Goal: Task Accomplishment & Management: Manage account settings

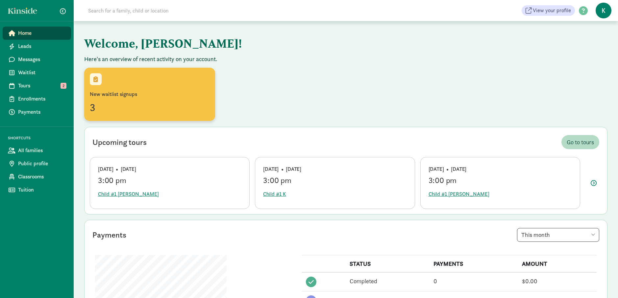
click at [145, 110] on div "3" at bounding box center [150, 108] width 120 height 16
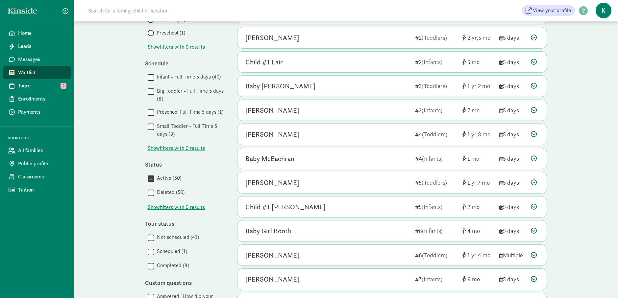
scroll to position [290, 0]
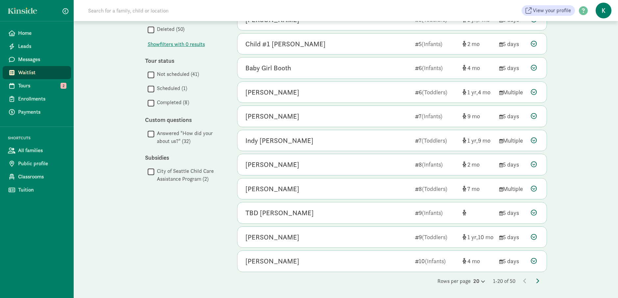
click at [538, 280] on icon at bounding box center [537, 281] width 3 height 5
click at [539, 280] on icon at bounding box center [537, 281] width 3 height 5
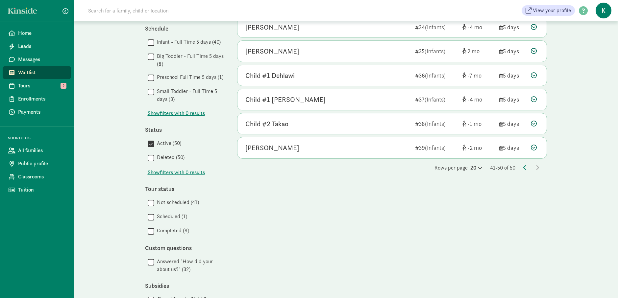
scroll to position [196, 0]
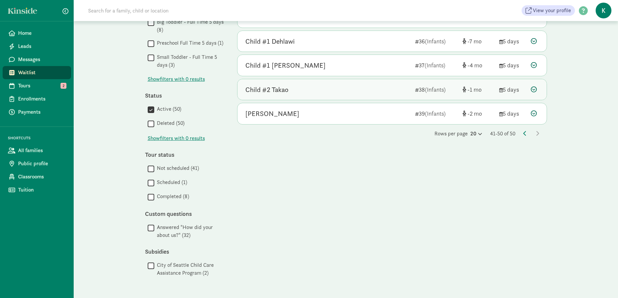
click at [287, 87] on div "Child #2 Takao" at bounding box center [266, 90] width 43 height 11
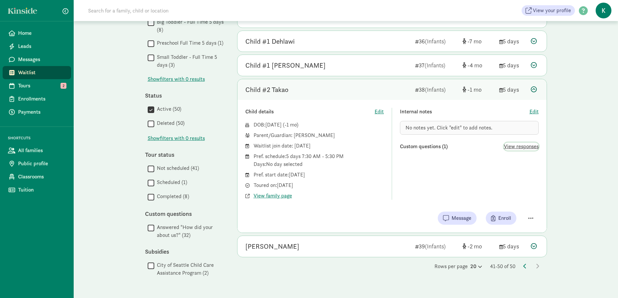
click at [536, 146] on span "View responses" at bounding box center [521, 147] width 35 height 8
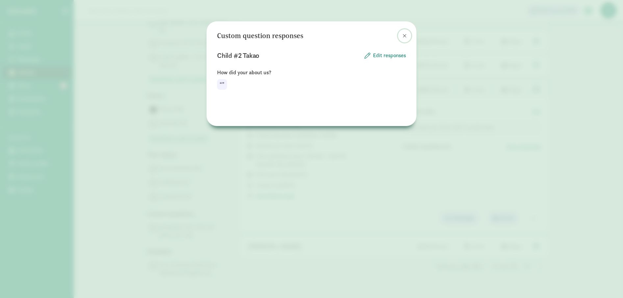
click at [404, 35] on span at bounding box center [404, 35] width 4 height 5
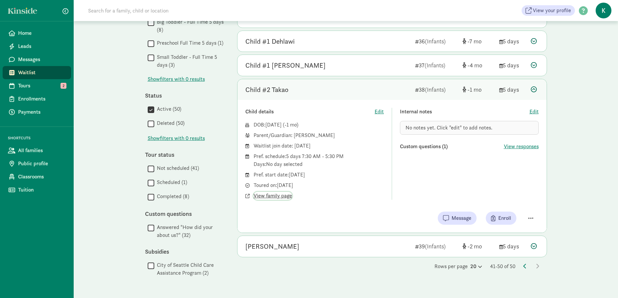
click at [272, 194] on span "View family page" at bounding box center [273, 196] width 38 height 8
click at [310, 248] on div "Arlo Miller" at bounding box center [327, 246] width 164 height 11
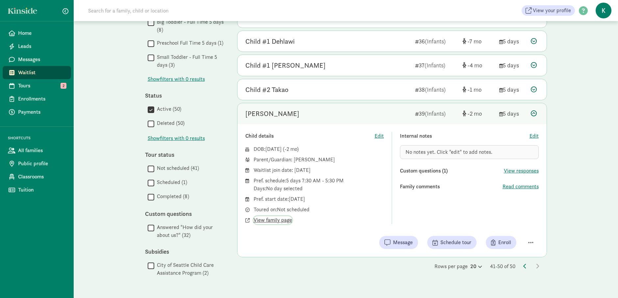
click at [268, 222] on span "View family page" at bounding box center [273, 220] width 38 height 8
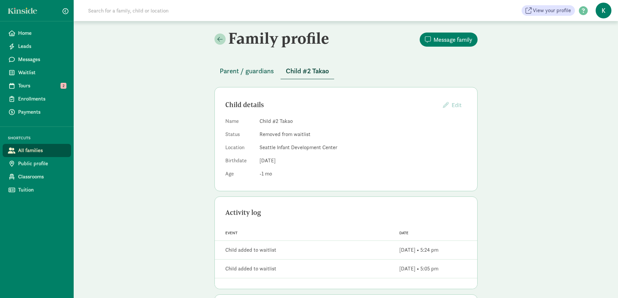
click at [256, 72] on span "Parent / guardians" at bounding box center [247, 71] width 54 height 11
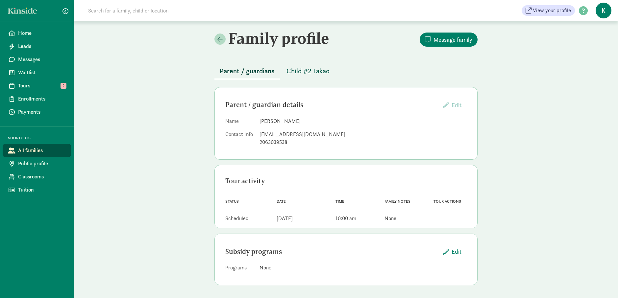
click at [316, 69] on span "Child #2 Takao" at bounding box center [307, 71] width 43 height 11
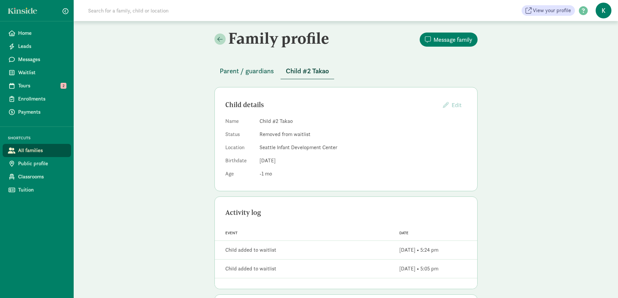
click at [227, 72] on span "Parent / guardians" at bounding box center [247, 71] width 54 height 11
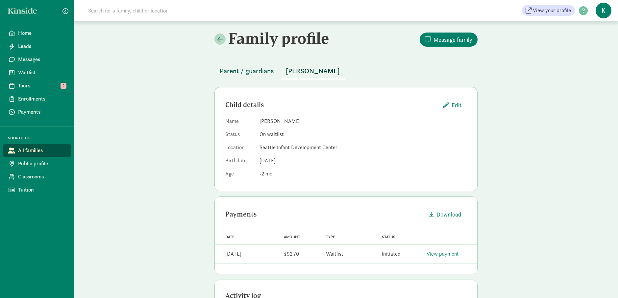
click at [249, 72] on span "Parent / guardians" at bounding box center [247, 71] width 54 height 11
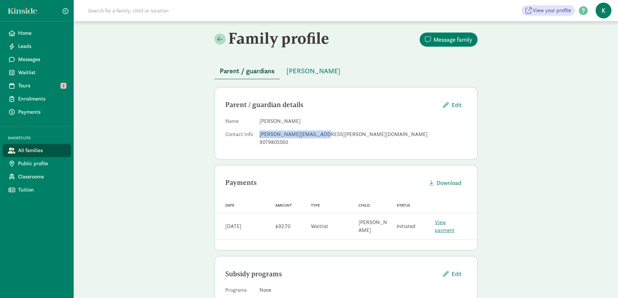
drag, startPoint x: 317, startPoint y: 134, endPoint x: 258, endPoint y: 134, distance: 58.9
click at [258, 134] on dl "Name Lindsay Cason Contact Info lindsay.cason@gmail.com 9079805560" at bounding box center [345, 133] width 241 height 32
copy div "lindsay.cason@gmail.com"
drag, startPoint x: 286, startPoint y: 142, endPoint x: 265, endPoint y: 143, distance: 21.1
click at [265, 143] on div "9079805560" at bounding box center [362, 142] width 207 height 8
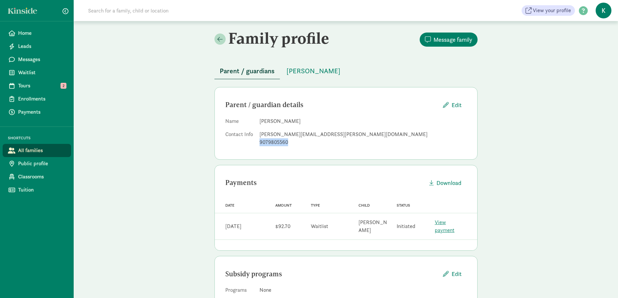
drag, startPoint x: 265, startPoint y: 143, endPoint x: 259, endPoint y: 145, distance: 6.4
click at [259, 145] on div "9079805560" at bounding box center [362, 142] width 207 height 8
copy div "9079805560"
click at [401, 137] on div "lindsay.cason@gmail.com" at bounding box center [362, 135] width 207 height 8
click at [308, 73] on span "Arlo Miller" at bounding box center [313, 71] width 54 height 11
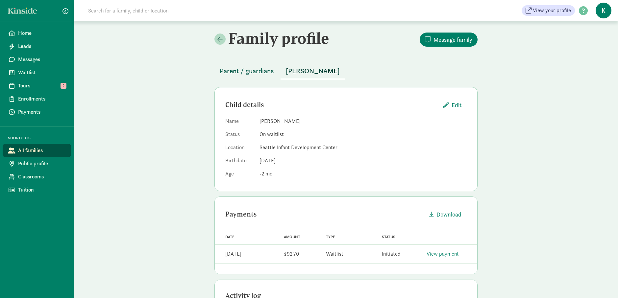
click at [258, 78] on button "Parent / guardians" at bounding box center [246, 71] width 65 height 16
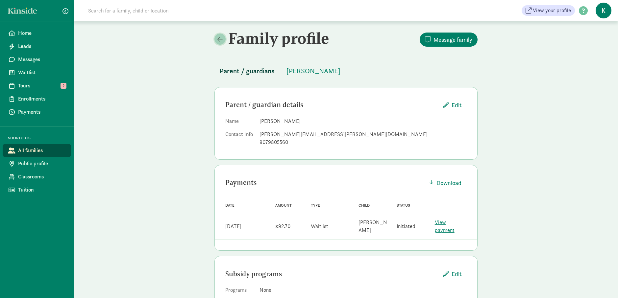
click at [221, 43] on link at bounding box center [219, 39] width 11 height 11
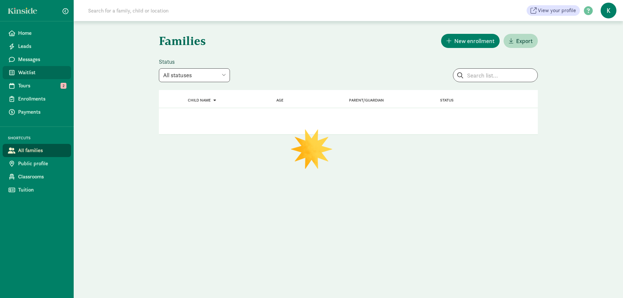
click at [22, 66] on link "Waitlist" at bounding box center [37, 72] width 68 height 13
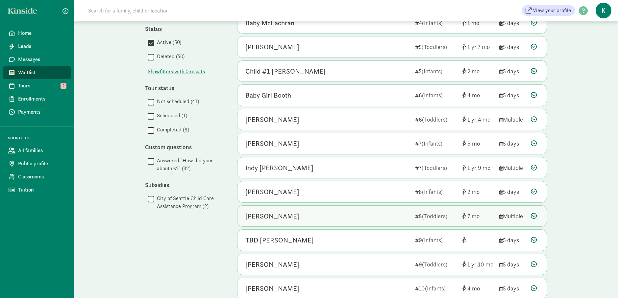
scroll to position [290, 0]
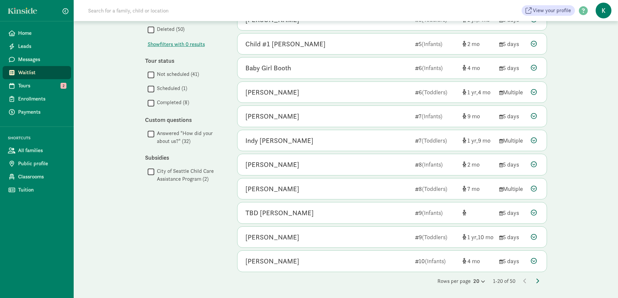
click at [538, 282] on icon at bounding box center [537, 281] width 3 height 5
click at [536, 281] on icon at bounding box center [537, 281] width 3 height 5
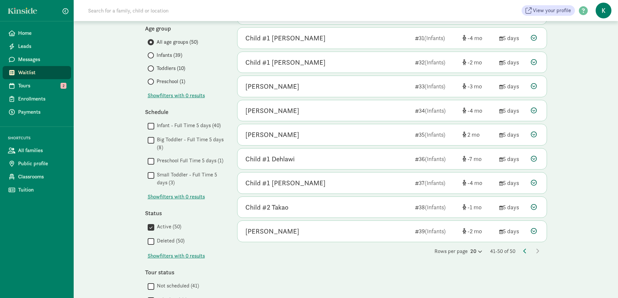
scroll to position [196, 0]
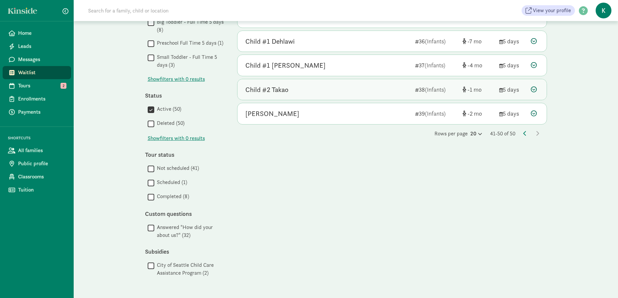
click at [279, 85] on div "Child #2 Takao" at bounding box center [266, 90] width 43 height 11
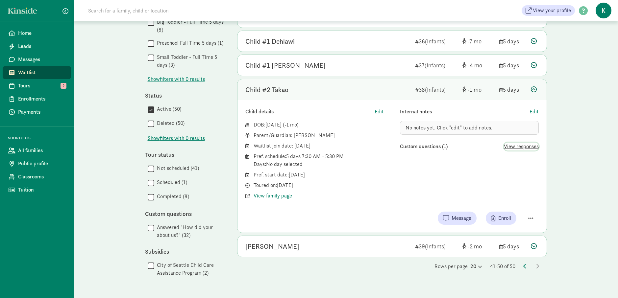
click at [529, 148] on span "View responses" at bounding box center [521, 147] width 35 height 8
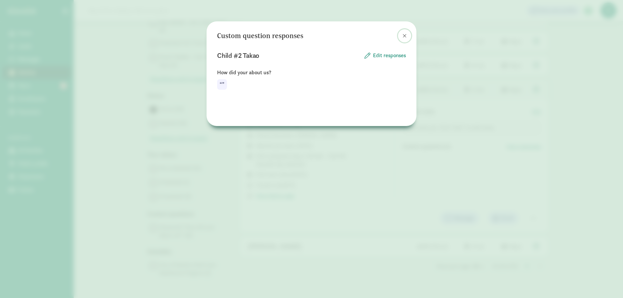
click at [404, 34] on span at bounding box center [404, 35] width 4 height 5
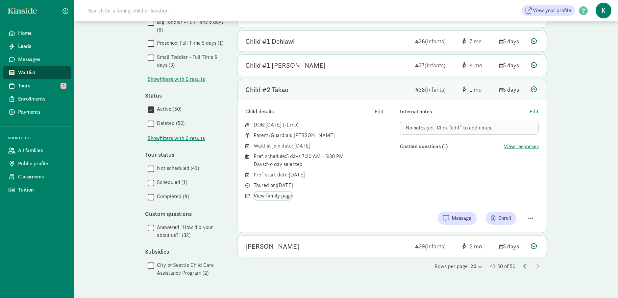
click at [276, 195] on span "View family page" at bounding box center [273, 196] width 38 height 8
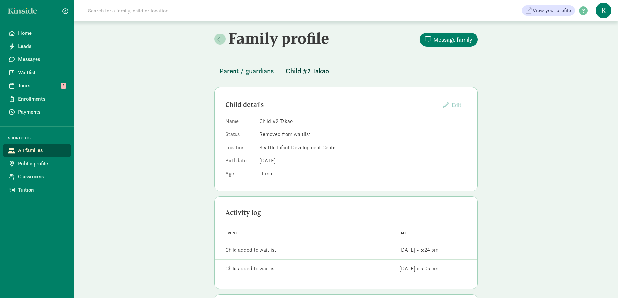
click at [248, 67] on span "Parent / guardians" at bounding box center [247, 71] width 54 height 11
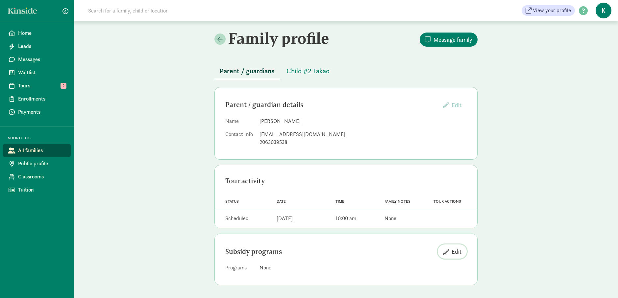
click at [457, 252] on span "Edit" at bounding box center [456, 251] width 10 height 9
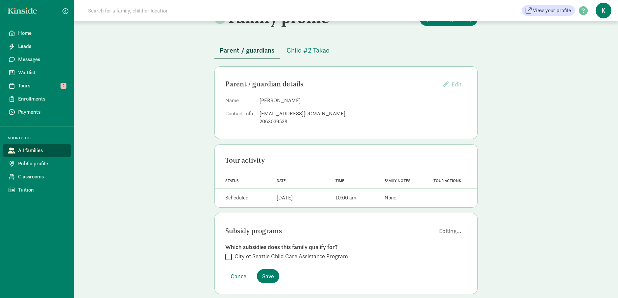
scroll to position [30, 0]
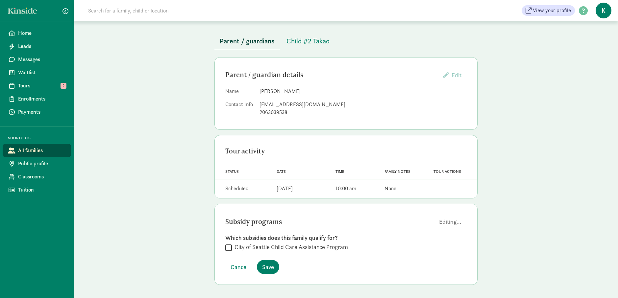
click at [228, 246] on input "City of Seattle Child Care Assistance Program" at bounding box center [228, 247] width 7 height 9
checkbox input "true"
click at [267, 268] on span "Save" at bounding box center [268, 267] width 12 height 9
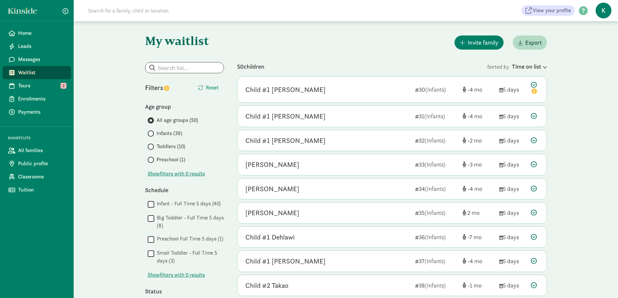
scroll to position [196, 0]
